Goal: Navigation & Orientation: Find specific page/section

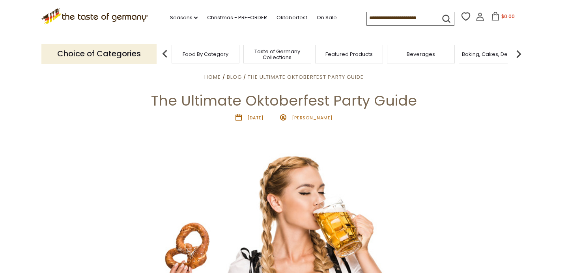
click at [203, 54] on span "Food By Category" at bounding box center [206, 54] width 46 height 6
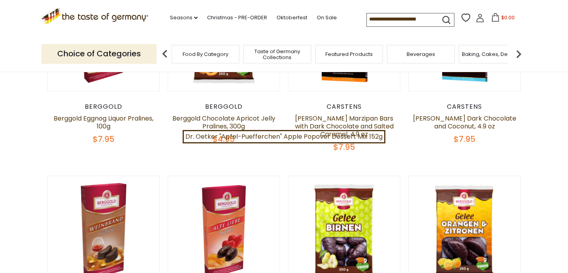
scroll to position [196, 0]
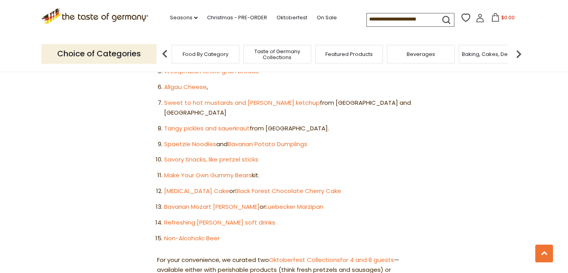
scroll to position [568, 0]
